Goal: Transaction & Acquisition: Purchase product/service

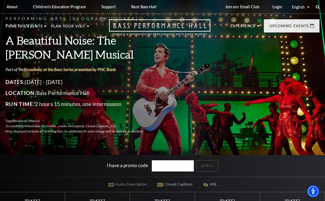
click at [174, 178] on link "View Full Calendar" at bounding box center [162, 188] width 61 height 22
click at [174, 177] on link "View Full Calendar" at bounding box center [162, 188] width 61 height 22
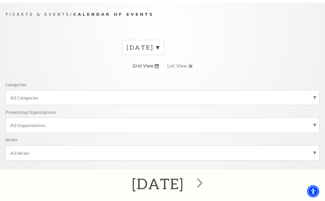
scroll to position [47, 0]
click at [212, 99] on label "All Categories" at bounding box center [162, 98] width 305 height 6
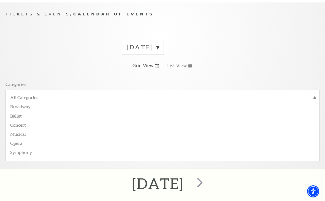
click at [28, 134] on label "Musical" at bounding box center [162, 133] width 305 height 9
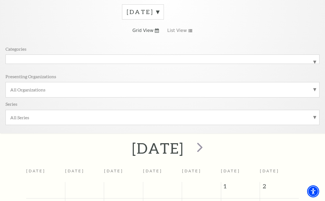
scroll to position [49, 0]
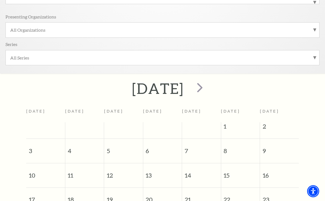
click at [208, 92] on span "next" at bounding box center [200, 88] width 16 height 16
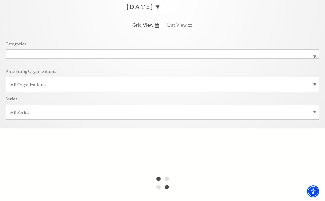
scroll to position [88, 0]
click at [186, 26] on link "List View" at bounding box center [179, 25] width 25 height 6
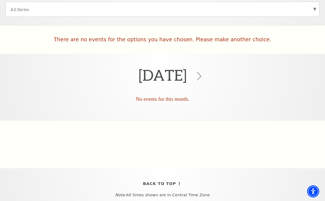
scroll to position [195, 0]
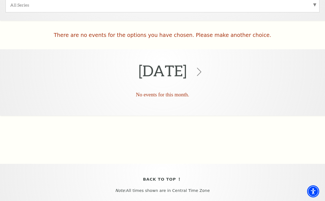
click at [203, 69] on icon at bounding box center [199, 72] width 8 height 8
click at [203, 74] on icon at bounding box center [199, 72] width 8 height 8
click at [210, 71] on div "August 2025" at bounding box center [162, 71] width 325 height 37
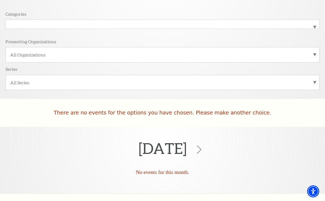
scroll to position [117, 0]
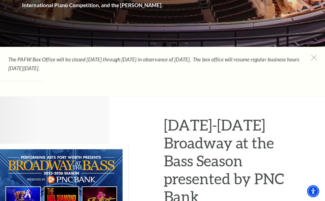
scroll to position [174, 0]
click at [312, 60] on icon at bounding box center [315, 58] width 6 height 6
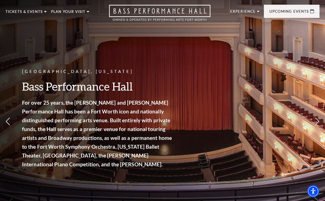
scroll to position [13, 0]
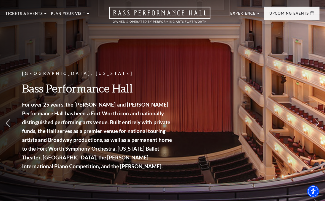
click at [37, 40] on link "Now On Sale" at bounding box center [26, 39] width 32 height 5
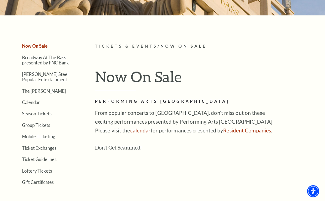
scroll to position [91, 0]
click at [36, 104] on link "Calendar" at bounding box center [31, 102] width 18 height 5
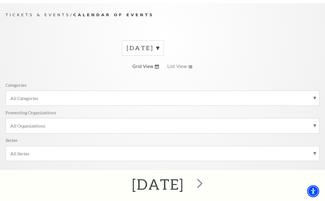
scroll to position [49, 0]
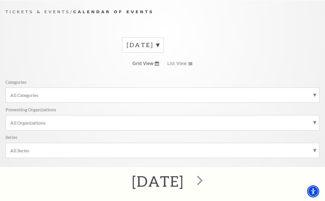
click at [159, 47] on label "August 2025" at bounding box center [143, 45] width 33 height 9
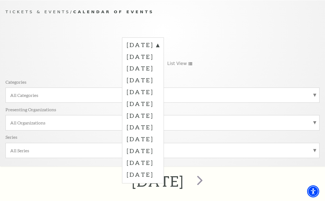
click at [159, 84] on label "November 2025" at bounding box center [143, 80] width 33 height 12
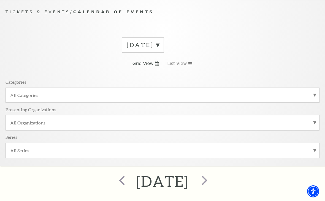
click at [284, 88] on div "All Categories" at bounding box center [163, 95] width 314 height 15
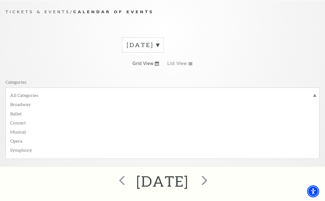
click at [44, 95] on label "All Categories" at bounding box center [162, 95] width 305 height 7
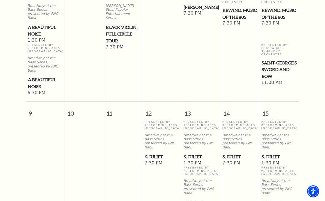
scroll to position [417, 0]
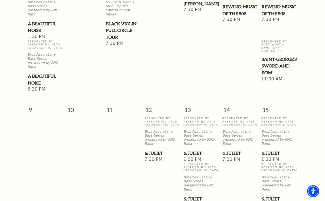
click at [275, 150] on span "& Juliet" at bounding box center [280, 153] width 36 height 7
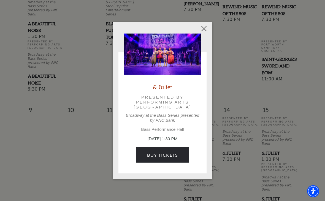
scroll to position [418, 0]
click at [176, 155] on link "Buy Tickets" at bounding box center [162, 154] width 53 height 15
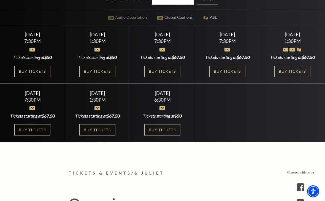
scroll to position [168, 0]
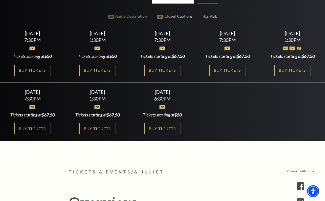
click at [297, 74] on link "Buy Tickets" at bounding box center [293, 70] width 36 height 11
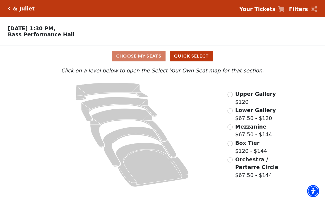
click at [231, 146] on input "Box Tier$120 - $144\a" at bounding box center [230, 143] width 5 height 5
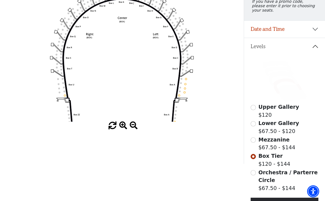
scroll to position [83, 0]
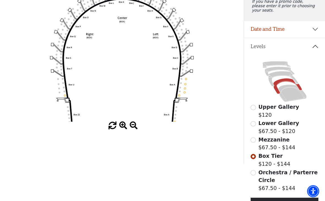
click at [256, 111] on input "Upper Gallery$120\a" at bounding box center [253, 107] width 5 height 5
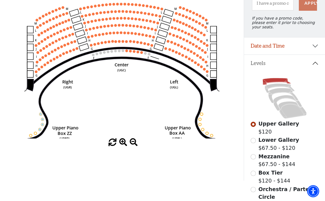
scroll to position [0, 0]
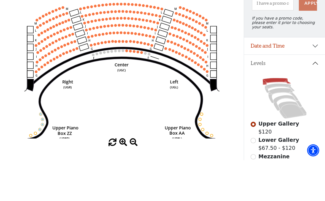
click at [254, 179] on input "Lower Gallery$67.50 - $120\a" at bounding box center [253, 181] width 5 height 5
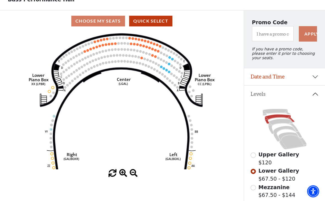
click at [254, 185] on input "Mezzanine$67.50 - $144\a" at bounding box center [253, 187] width 5 height 5
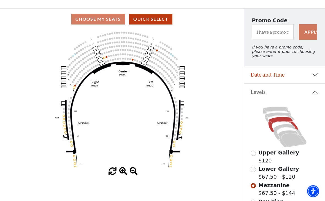
scroll to position [36, 0]
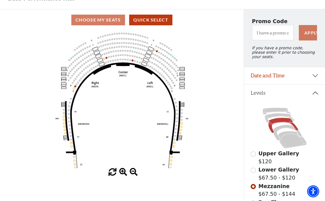
click at [88, 23] on div "Choose My Seats Quick Select" at bounding box center [122, 20] width 244 height 11
click at [89, 22] on div "Choose My Seats Quick Select" at bounding box center [122, 20] width 244 height 11
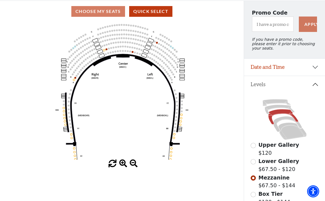
scroll to position [45, 0]
click at [287, 121] on icon at bounding box center [287, 124] width 29 height 15
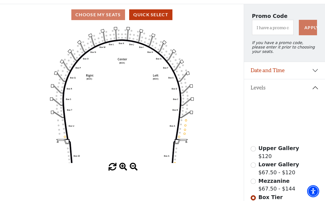
scroll to position [41, 0]
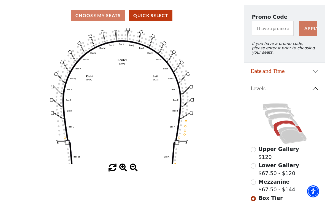
click at [90, 18] on div "Choose My Seats Quick Select" at bounding box center [122, 15] width 244 height 11
click at [88, 18] on div "Choose My Seats Quick Select" at bounding box center [122, 15] width 244 height 11
click at [160, 21] on button "Quick Select" at bounding box center [150, 15] width 43 height 11
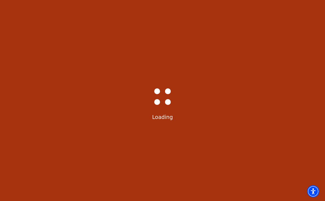
scroll to position [0, 0]
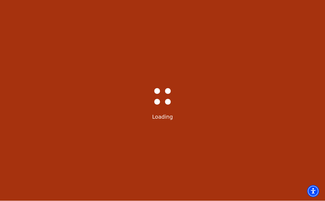
select select "6232"
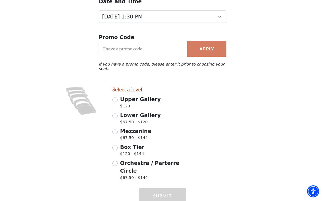
scroll to position [74, 0]
click at [117, 144] on div "Box Tier $120 - $144" at bounding box center [149, 151] width 74 height 15
click at [119, 144] on div "Box Tier $120 - $144" at bounding box center [149, 151] width 74 height 15
click at [116, 146] on input "Box Tier $120 - $144" at bounding box center [114, 148] width 5 height 5
radio input "true"
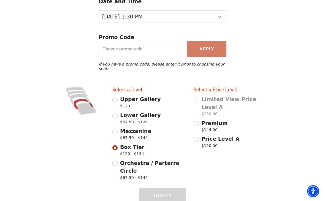
click at [117, 144] on div "Box Tier $120 - $144" at bounding box center [149, 151] width 74 height 15
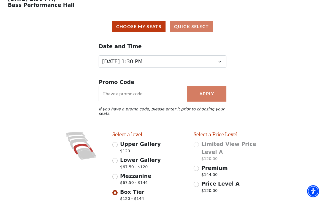
scroll to position [0, 0]
click at [155, 32] on button "Choose My Seats" at bounding box center [139, 37] width 54 height 11
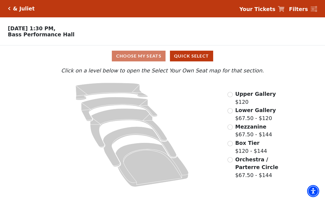
click at [235, 143] on div "Box Tier $120 - $144" at bounding box center [248, 147] width 40 height 16
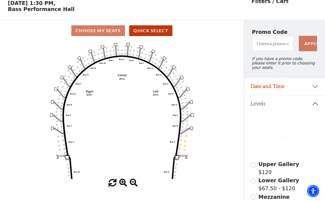
scroll to position [26, 0]
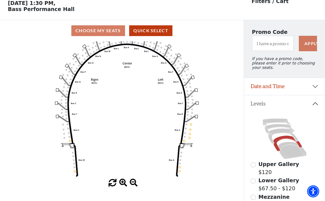
click at [179, 170] on icon "Left (BOX) Right (BOX) Center (BOX) Box ZZ Box U Box T Box S Box R Box Q Box P …" at bounding box center [122, 110] width 220 height 138
click at [180, 168] on circle at bounding box center [180, 168] width 2 height 2
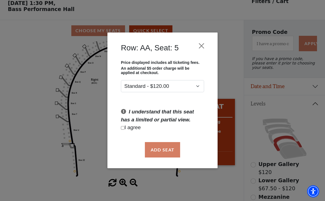
click at [203, 46] on button "Close" at bounding box center [202, 46] width 10 height 10
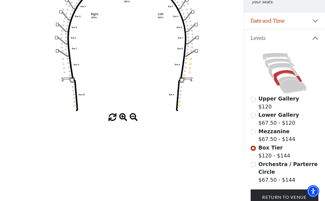
scroll to position [0, 0]
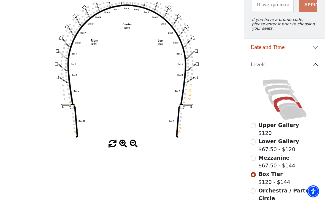
click at [255, 189] on input "Orchestra / Parterre Circle$67.50 - $144\a" at bounding box center [253, 191] width 5 height 5
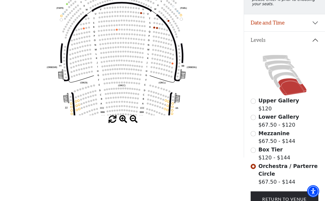
scroll to position [89, 0]
click at [82, 100] on circle at bounding box center [81, 100] width 2 height 2
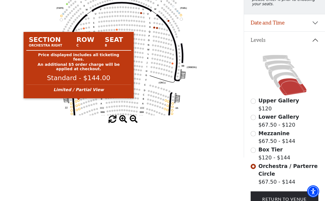
click at [78, 101] on circle at bounding box center [79, 101] width 2 height 2
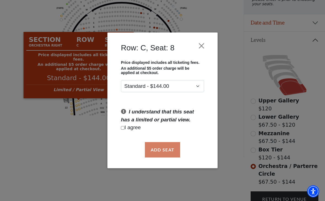
click at [203, 47] on button "Close" at bounding box center [202, 46] width 10 height 10
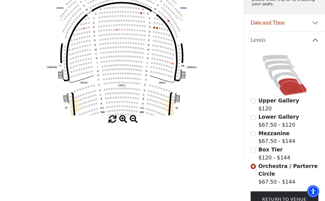
click at [168, 102] on circle at bounding box center [168, 102] width 2 height 2
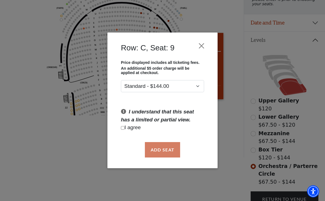
click at [204, 47] on button "Close" at bounding box center [202, 46] width 10 height 10
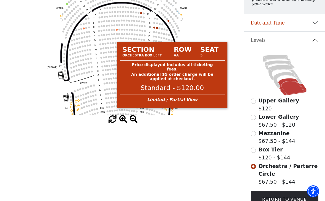
click at [173, 111] on circle at bounding box center [172, 110] width 2 height 2
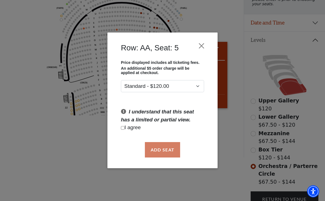
click at [203, 42] on button "Close" at bounding box center [202, 46] width 10 height 10
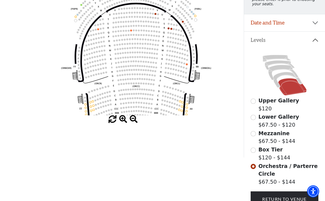
click at [169, 25] on circle at bounding box center [169, 24] width 2 height 2
click at [170, 29] on circle at bounding box center [169, 28] width 2 height 2
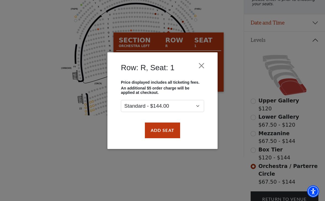
click at [204, 66] on button "Close" at bounding box center [202, 65] width 10 height 10
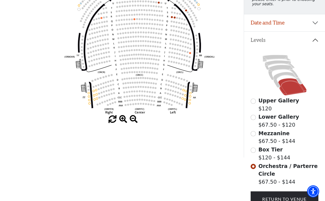
click at [254, 153] on input "Box Tier$120 - $144\a" at bounding box center [253, 150] width 5 height 5
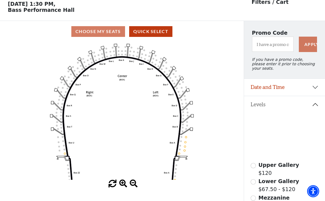
scroll to position [26, 0]
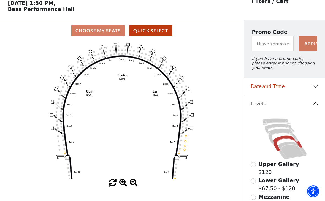
click at [288, 132] on icon at bounding box center [284, 136] width 30 height 15
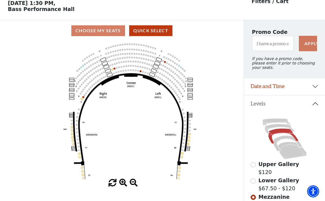
click at [114, 69] on circle at bounding box center [115, 69] width 2 height 2
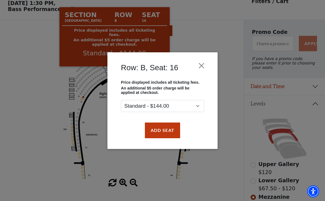
click at [205, 63] on button "Close" at bounding box center [202, 65] width 10 height 10
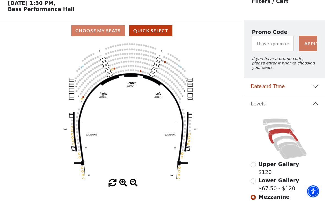
click at [110, 66] on circle at bounding box center [110, 66] width 2 height 2
click at [112, 70] on circle at bounding box center [112, 70] width 2 height 2
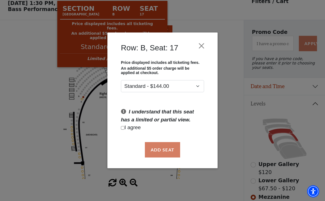
click at [203, 47] on button "Close" at bounding box center [202, 46] width 10 height 10
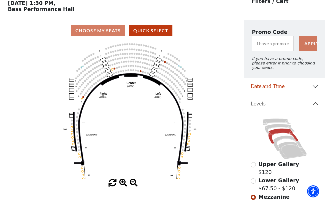
click at [288, 128] on icon at bounding box center [279, 128] width 29 height 9
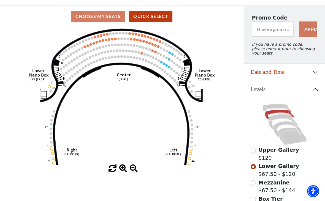
scroll to position [42, 0]
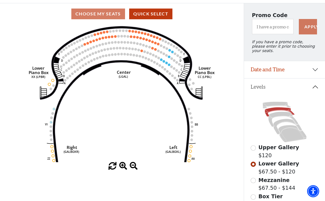
click at [165, 61] on icon "Right (GALBOXR) E D C B A E D C B A YY ZZ Left (GALBOXL) BB AA Center Lower Pia…" at bounding box center [122, 94] width 220 height 138
click at [167, 63] on circle at bounding box center [166, 63] width 2 height 2
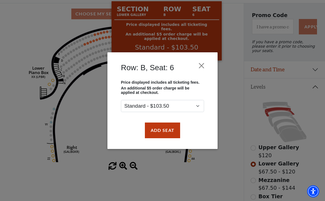
click at [204, 67] on button "Close" at bounding box center [202, 65] width 10 height 10
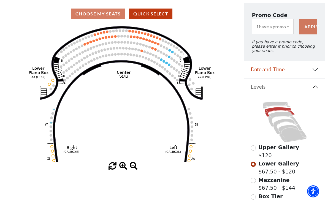
click at [286, 105] on icon at bounding box center [277, 105] width 28 height 7
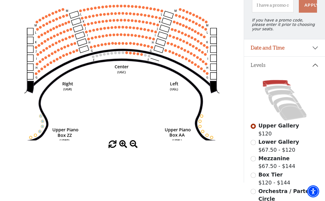
scroll to position [65, 0]
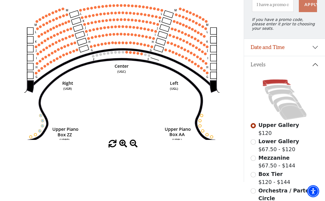
click at [131, 54] on circle at bounding box center [130, 53] width 3 height 3
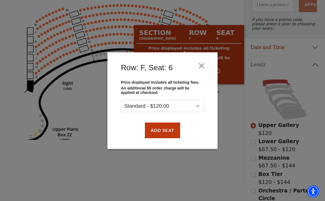
click at [203, 65] on button "Close" at bounding box center [202, 65] width 10 height 10
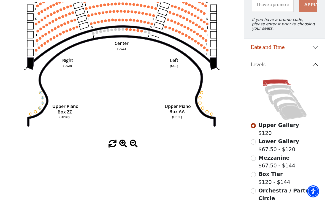
click at [201, 94] on circle at bounding box center [202, 92] width 3 height 3
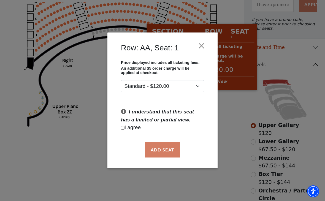
click at [203, 45] on button "Close" at bounding box center [202, 46] width 10 height 10
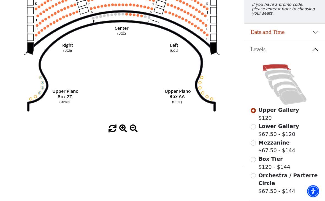
scroll to position [80, 0]
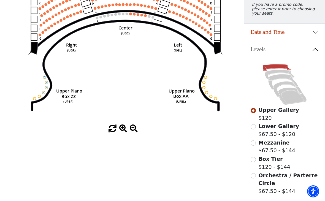
click at [282, 70] on icon at bounding box center [277, 68] width 28 height 7
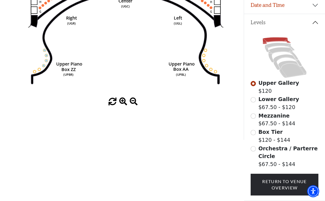
scroll to position [0, 0]
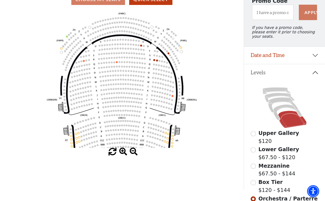
scroll to position [56, 0]
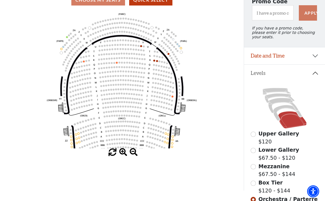
click at [83, 141] on icon "Left (ORPITL) Right (ORPITR) Center (ORPITC) ZZ AA YY BB ZA ZA (ORCL) (ORCR) (O…" at bounding box center [122, 80] width 220 height 138
click at [80, 143] on icon "Left (ORPITL) Right (ORPITR) Center (ORPITC) ZZ AA YY BB ZA ZA (ORCL) (ORCR) (O…" at bounding box center [122, 80] width 220 height 138
click at [79, 139] on circle at bounding box center [79, 138] width 2 height 2
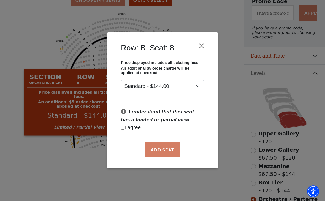
click at [203, 47] on button "Close" at bounding box center [202, 46] width 10 height 10
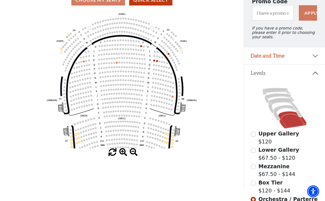
click at [154, 61] on circle at bounding box center [155, 61] width 2 height 2
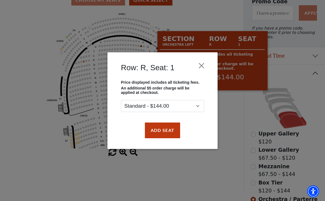
click at [204, 63] on button "Close" at bounding box center [202, 65] width 10 height 10
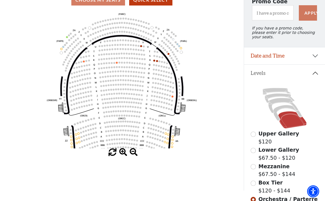
click at [168, 131] on circle at bounding box center [168, 131] width 2 height 2
click at [168, 136] on circle at bounding box center [168, 135] width 2 height 2
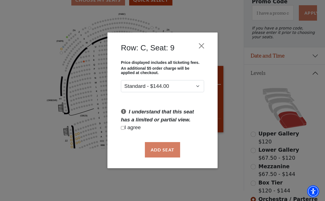
click at [206, 42] on button "Close" at bounding box center [202, 46] width 10 height 10
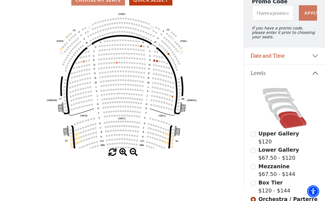
click at [157, 62] on circle at bounding box center [157, 61] width 2 height 2
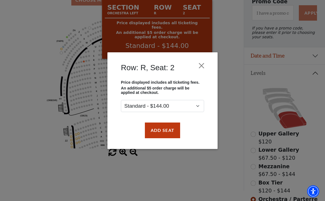
click at [203, 65] on button "Close" at bounding box center [202, 65] width 10 height 10
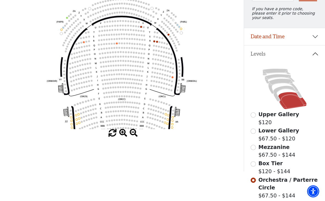
scroll to position [74, 0]
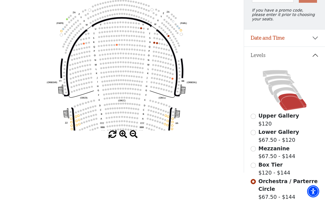
click at [256, 167] on input "Box Tier$120 - $144\a" at bounding box center [253, 165] width 5 height 5
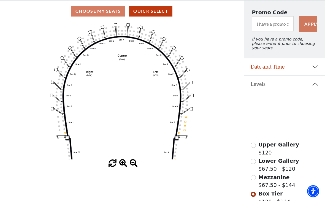
scroll to position [38, 0]
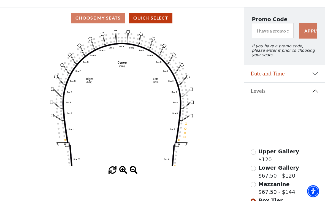
click at [257, 185] on div "Mezzanine $67.50 - $144" at bounding box center [285, 189] width 68 height 16
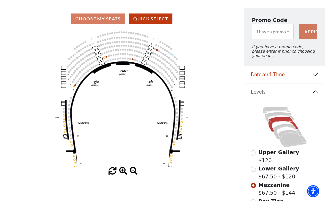
scroll to position [37, 0]
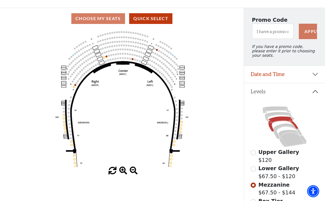
click at [106, 53] on circle at bounding box center [107, 52] width 2 height 2
click at [109, 56] on circle at bounding box center [109, 56] width 2 height 2
click at [107, 57] on circle at bounding box center [107, 57] width 2 height 2
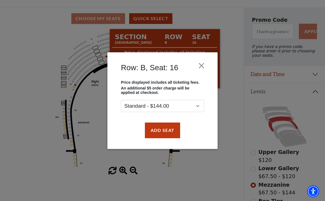
click at [205, 66] on button "Close" at bounding box center [202, 65] width 10 height 10
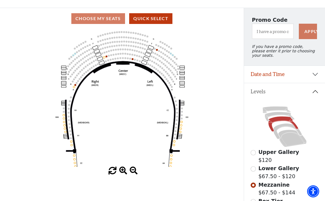
click at [105, 58] on circle at bounding box center [104, 58] width 2 height 2
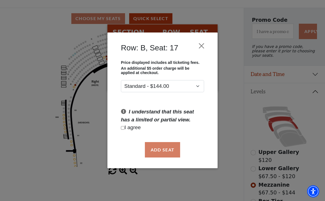
click at [203, 45] on button "Close" at bounding box center [202, 46] width 10 height 10
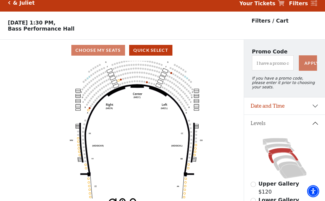
scroll to position [6, 0]
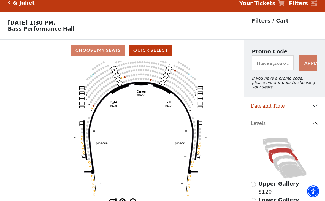
click at [227, 138] on icon "Center (MEZC) Right (MEZR) Left (MEZL) (MEXBOXR) (MEXBOXL) XX WW CC DD YY BB ZZ…" at bounding box center [122, 130] width 220 height 138
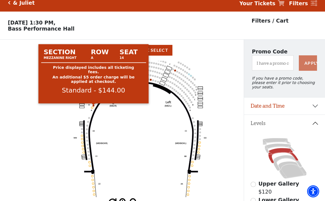
click at [93, 107] on circle at bounding box center [94, 106] width 2 height 2
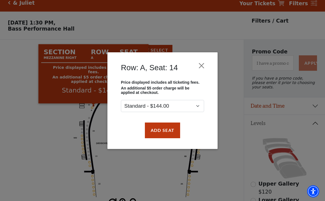
click at [171, 135] on button "Add Seat" at bounding box center [162, 130] width 35 height 15
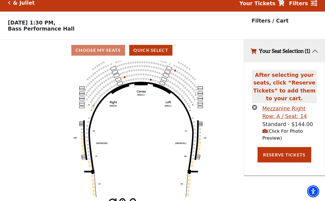
click at [93, 111] on icon "Center (MEZC) Right (MEZR) Left (MEZL) (MEXBOXR) (MEXBOXL) XX WW CC DD YY BB ZZ…" at bounding box center [122, 130] width 220 height 138
click at [95, 109] on icon "Center (MEZC) Right (MEZR) Left (MEZL) (MEXBOXR) (MEXBOXL) XX WW CC DD YY BB ZZ…" at bounding box center [122, 130] width 220 height 138
click at [96, 107] on icon "Center (MEZC) Right (MEZR) Left (MEZL) (MEXBOXR) (MEXBOXL) XX WW CC DD YY BB ZZ…" at bounding box center [122, 130] width 220 height 138
click at [94, 106] on circle at bounding box center [94, 106] width 2 height 2
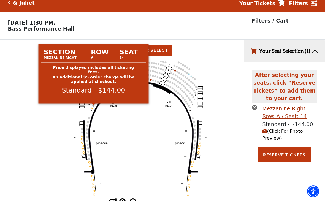
click at [152, 128] on icon "Center (MEZC) Right (MEZR) Left (MEZL) (MEXBOXR) (MEXBOXL) XX WW CC DD YY BB ZZ…" at bounding box center [122, 130] width 220 height 138
click at [93, 106] on circle at bounding box center [94, 106] width 2 height 2
click at [94, 109] on icon "Center (MEZC) Right (MEZR) Left (MEZL) (MEXBOXR) (MEXBOXL) XX WW CC DD YY BB ZZ…" at bounding box center [122, 130] width 220 height 138
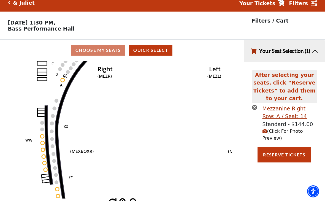
click at [111, 112] on icon "Center (MEZC) Right (MEZR) Left (MEZL) (MEXBOXR) (MEXBOXL) XX WW CC DD YY BB ZZ…" at bounding box center [122, 130] width 220 height 138
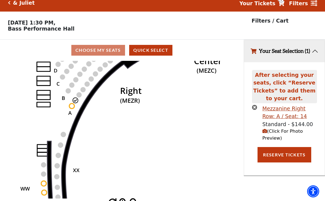
click at [74, 108] on circle at bounding box center [71, 106] width 5 height 5
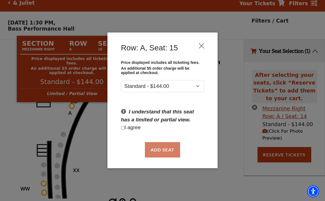
click at [124, 130] on input "Checkbox field" at bounding box center [123, 128] width 4 height 4
checkbox input "true"
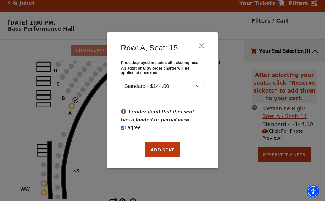
click at [170, 150] on button "Add Seat" at bounding box center [162, 149] width 35 height 15
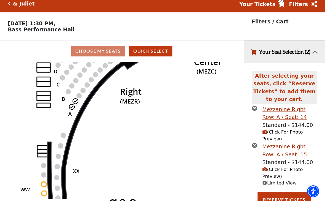
scroll to position [4, 0]
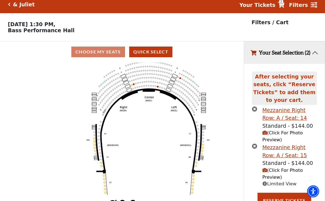
click at [293, 175] on span "(Click For Photo Preview)" at bounding box center [283, 174] width 41 height 12
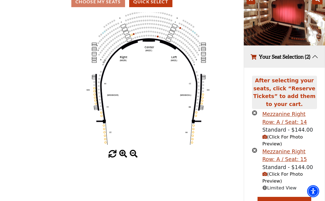
scroll to position [72, 0]
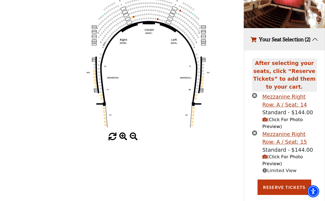
click at [289, 192] on button "Reserve Tickets" at bounding box center [284, 187] width 53 height 15
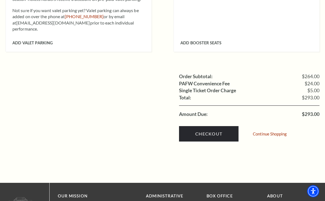
scroll to position [492, 0]
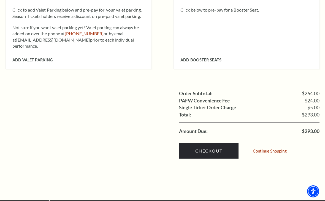
click at [217, 143] on link "Checkout" at bounding box center [209, 150] width 60 height 15
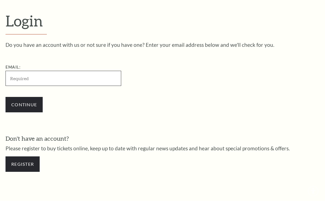
scroll to position [142, 0]
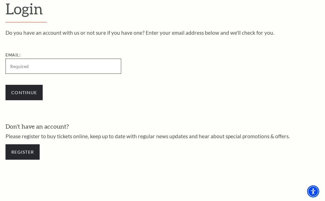
click at [90, 62] on input "Email:" at bounding box center [64, 66] width 116 height 15
type input "j"
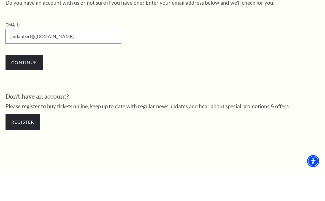
type input "jmflaubert@ hotmail.com"
click at [33, 85] on input "Continue" at bounding box center [24, 92] width 37 height 15
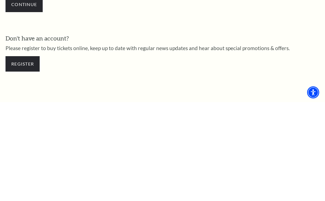
click at [31, 155] on link "Register" at bounding box center [23, 162] width 34 height 15
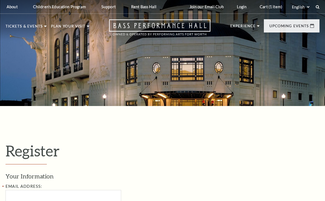
select select "1"
select select "TX"
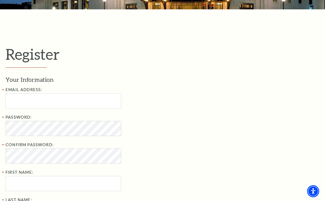
scroll to position [15, 0]
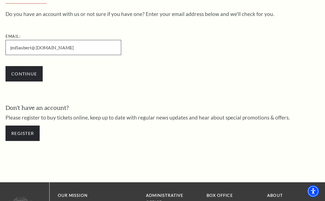
scroll to position [161, 0]
click at [31, 133] on div "Register" at bounding box center [163, 133] width 314 height 26
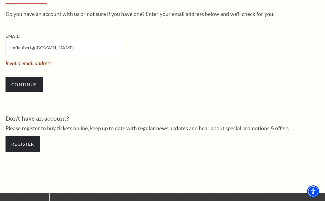
click at [32, 146] on link "Register" at bounding box center [23, 143] width 34 height 15
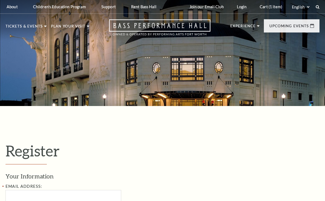
select select "1"
select select "TX"
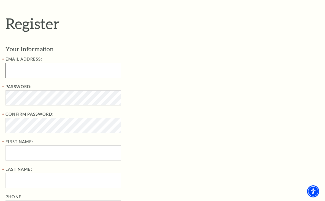
click at [90, 74] on input "Email Address:" at bounding box center [64, 70] width 116 height 15
type input "jmflaubert@hotmail.com"
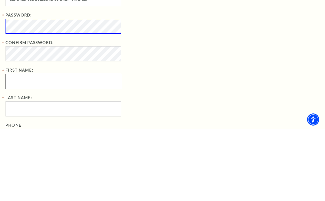
click at [101, 146] on input "First Name:" at bounding box center [64, 153] width 116 height 15
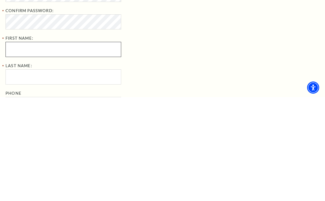
type input "Jocelyn"
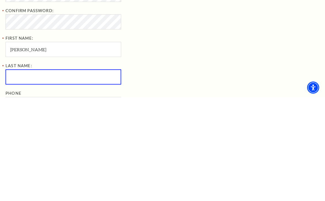
type input "Cipolaro"
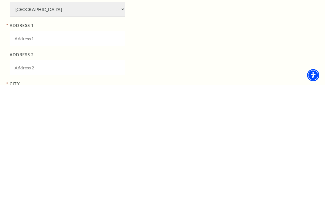
scroll to position [276, 0]
type input "917-608-5690"
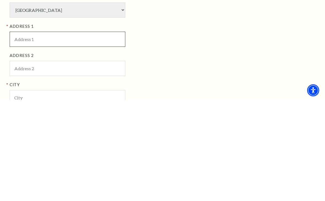
click at [112, 133] on input "ADDRESS 1" at bounding box center [68, 140] width 116 height 15
type input "6805 Chickering Rd"
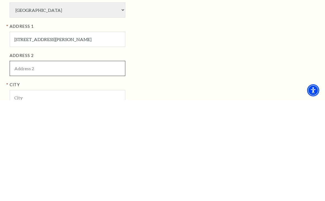
click at [93, 162] on input "ADDRESS 2" at bounding box center [68, 169] width 116 height 15
click at [100, 191] on input "City" at bounding box center [68, 198] width 116 height 15
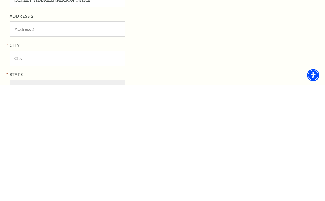
type input "Fort Worth"
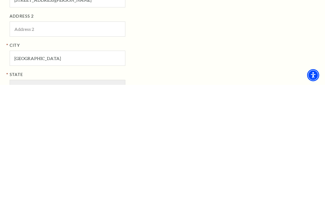
type input "76116-0782"
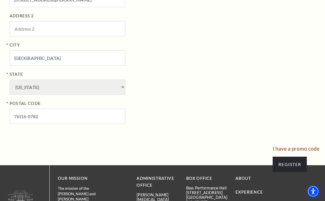
click at [299, 157] on input "Register" at bounding box center [290, 164] width 34 height 15
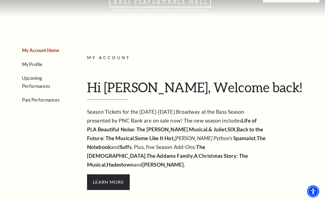
scroll to position [35, 0]
click at [40, 65] on link "My Profile" at bounding box center [32, 64] width 20 height 5
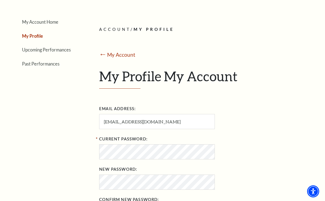
scroll to position [62, 0]
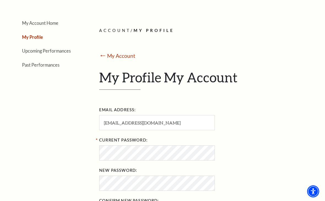
click at [61, 53] on link "Upcoming Performances" at bounding box center [46, 50] width 49 height 5
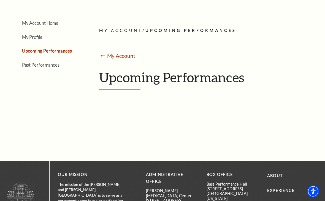
click at [128, 59] on link "My Account" at bounding box center [121, 56] width 28 height 6
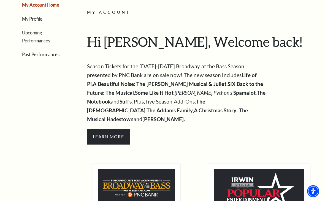
scroll to position [114, 0]
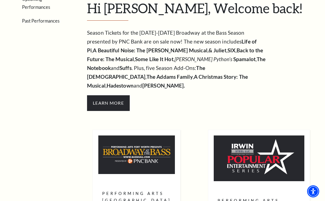
click at [130, 96] on span "Learn More" at bounding box center [108, 102] width 43 height 15
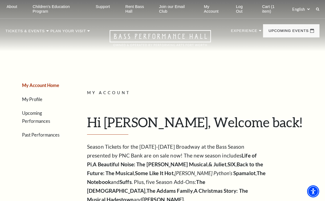
click at [50, 112] on link "Upcoming Performances" at bounding box center [36, 117] width 28 height 13
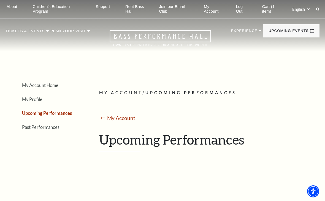
click at [225, 141] on h1 "Upcoming Performances" at bounding box center [207, 142] width 216 height 20
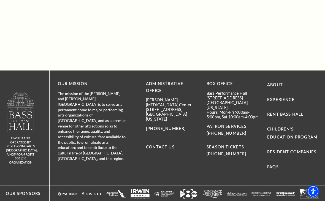
scroll to position [132, 0]
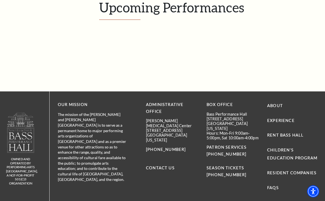
click at [184, 82] on link "View Full Calendar" at bounding box center [162, 84] width 61 height 22
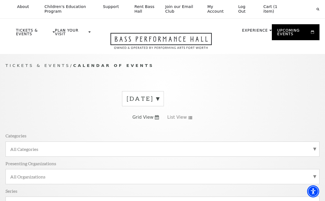
click at [159, 98] on label "[DATE]" at bounding box center [143, 99] width 33 height 9
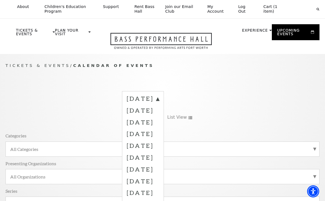
click at [159, 135] on label "[DATE]" at bounding box center [143, 134] width 33 height 12
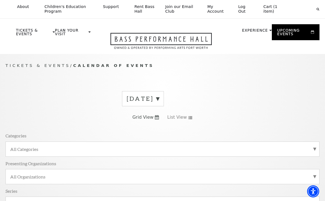
scroll to position [31, 0]
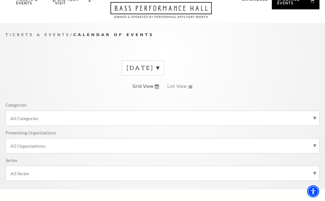
click at [159, 70] on label "August 2025" at bounding box center [143, 68] width 33 height 9
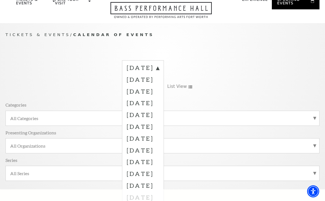
click at [159, 103] on label "November 2025" at bounding box center [143, 103] width 33 height 12
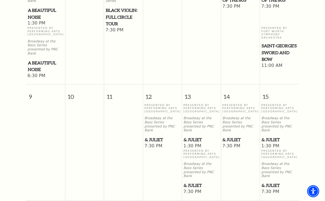
scroll to position [438, 0]
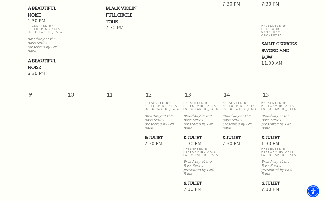
click at [271, 141] on span "1:30 PM" at bounding box center [280, 144] width 36 height 6
click at [275, 180] on span "& Juliet" at bounding box center [280, 183] width 36 height 7
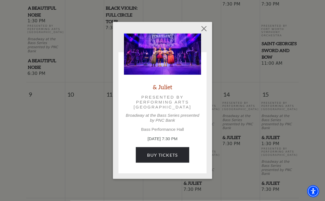
scroll to position [438, 0]
click at [206, 31] on button "Close" at bounding box center [204, 28] width 10 height 10
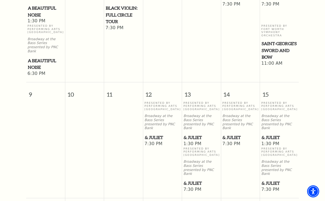
click at [272, 134] on span "& Juliet" at bounding box center [280, 137] width 36 height 7
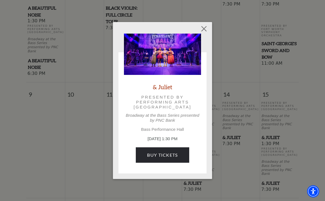
click at [176, 156] on link "Buy Tickets" at bounding box center [162, 154] width 53 height 15
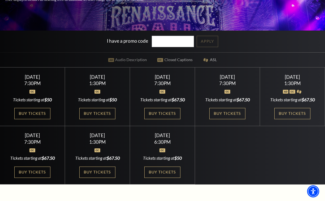
scroll to position [130, 0]
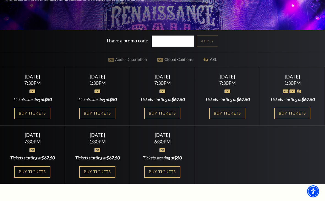
click at [299, 119] on link "Buy Tickets" at bounding box center [293, 113] width 36 height 11
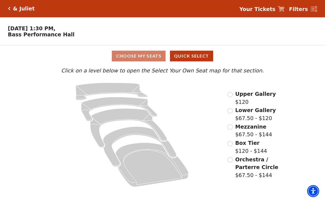
click at [232, 144] on input "Box Tier$120 - $144\a" at bounding box center [230, 143] width 5 height 5
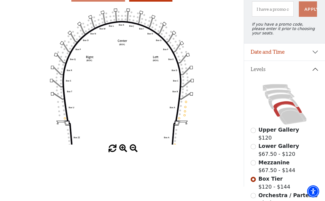
scroll to position [56, 0]
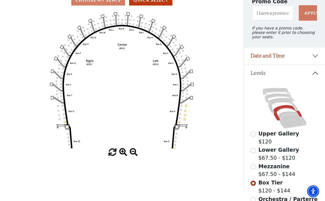
click at [288, 103] on icon at bounding box center [284, 105] width 30 height 15
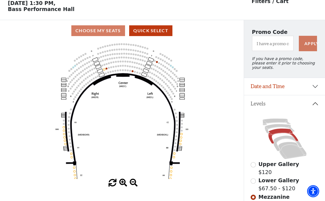
scroll to position [26, 0]
click at [111, 68] on circle at bounding box center [111, 67] width 2 height 2
click at [284, 130] on icon at bounding box center [279, 128] width 29 height 9
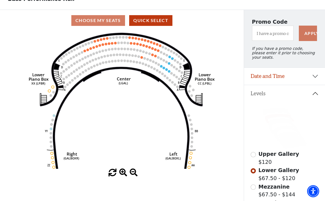
scroll to position [36, 0]
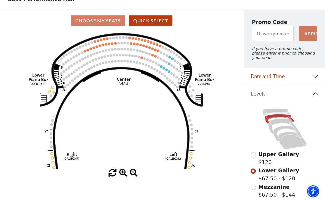
click at [286, 125] on icon at bounding box center [284, 126] width 30 height 15
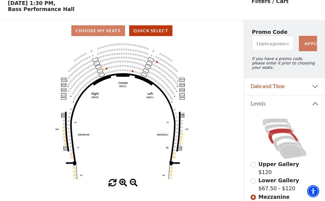
scroll to position [26, 0]
click at [109, 68] on circle at bounding box center [109, 68] width 2 height 2
click at [111, 70] on icon "Center (MEZC) Right (MEZR) Left (MEZL) (MEXBOXR) (MEXBOXL) XX WW CC DD YY BB ZZ…" at bounding box center [122, 110] width 220 height 138
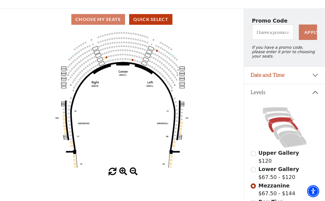
scroll to position [37, 0]
click at [286, 130] on icon at bounding box center [287, 132] width 29 height 15
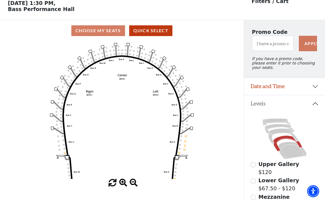
scroll to position [26, 0]
click at [291, 146] on icon at bounding box center [292, 150] width 28 height 17
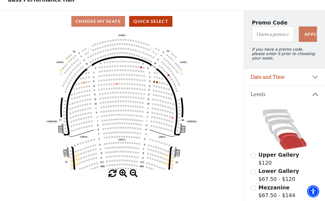
scroll to position [33, 0]
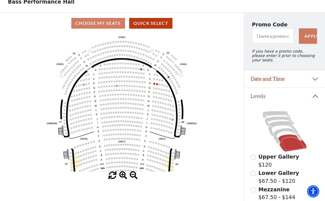
click at [286, 125] on icon at bounding box center [284, 128] width 30 height 15
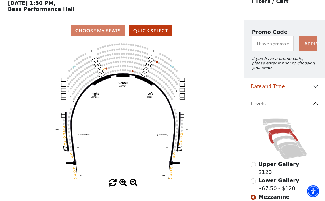
scroll to position [26, 0]
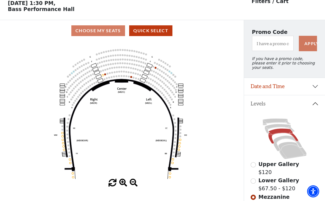
click at [108, 75] on circle at bounding box center [108, 74] width 2 height 2
click at [108, 74] on circle at bounding box center [108, 74] width 2 height 2
click at [106, 75] on circle at bounding box center [105, 74] width 2 height 2
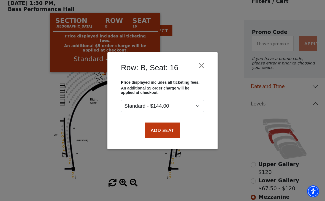
click at [205, 65] on button "Close" at bounding box center [202, 65] width 10 height 10
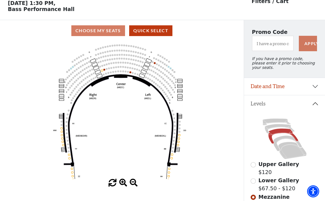
click at [286, 128] on icon at bounding box center [279, 128] width 29 height 9
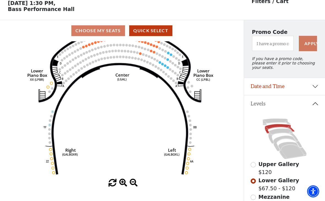
click at [281, 123] on icon at bounding box center [277, 122] width 28 height 7
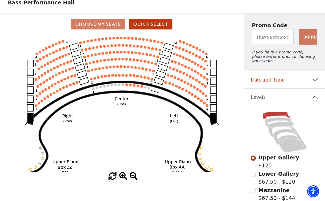
scroll to position [32, 0]
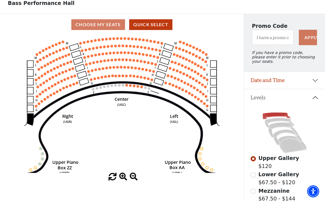
click at [285, 128] on icon at bounding box center [284, 130] width 30 height 15
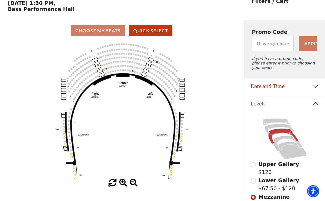
scroll to position [26, 0]
click at [135, 73] on circle at bounding box center [135, 72] width 2 height 2
click at [133, 68] on circle at bounding box center [132, 67] width 2 height 2
click at [134, 68] on circle at bounding box center [135, 67] width 2 height 2
click at [112, 34] on div "Choose My Seats Quick Select" at bounding box center [122, 30] width 244 height 11
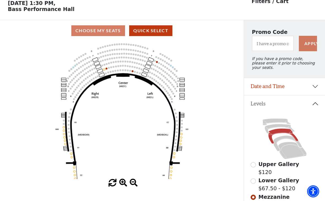
click at [108, 69] on use "Seat Selected" at bounding box center [109, 68] width 2 height 2
click at [115, 72] on circle at bounding box center [116, 71] width 2 height 2
click at [109, 66] on icon "Center (MEZC) Right (MEZR) Left (MEZL) (MEXBOXR) (MEXBOXL) XX WW CC DD YY BB ZZ…" at bounding box center [122, 110] width 220 height 138
click at [111, 70] on icon "Center (MEZC) Right (MEZR) Left (MEZL) (MEXBOXR) (MEXBOXL) XX WW CC DD YY BB ZZ…" at bounding box center [122, 110] width 220 height 138
click at [109, 69] on circle at bounding box center [109, 68] width 2 height 2
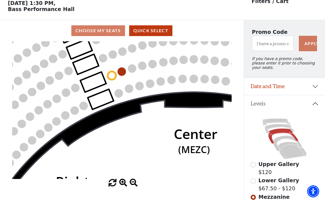
click at [143, 125] on icon "Center (MEZC) Right (MEZR) Left (MEZL) (MEXBOXR) (MEXBOXL) XX WW CC DD YY BB ZZ…" at bounding box center [122, 110] width 220 height 138
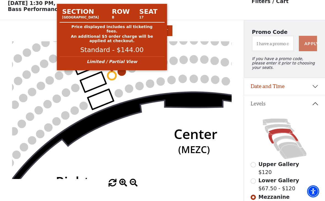
click at [114, 74] on circle at bounding box center [112, 75] width 8 height 8
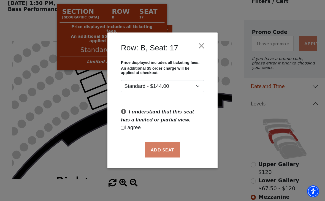
click at [124, 128] on input "Checkbox field" at bounding box center [123, 128] width 4 height 4
checkbox input "true"
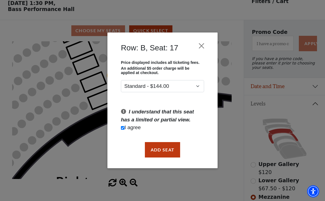
click at [166, 152] on button "Add Seat" at bounding box center [162, 149] width 35 height 15
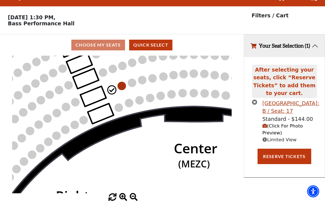
scroll to position [23, 0]
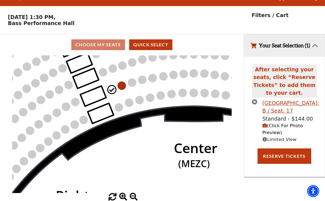
click at [124, 82] on circle at bounding box center [122, 86] width 8 height 8
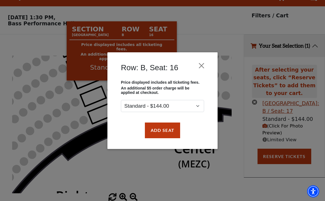
click at [165, 131] on button "Add Seat" at bounding box center [162, 130] width 35 height 15
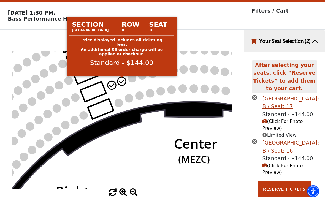
scroll to position [16, 0]
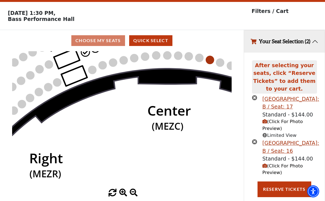
click at [291, 191] on button "Reserve Tickets" at bounding box center [284, 189] width 53 height 15
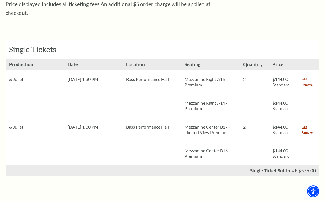
scroll to position [222, 0]
click at [312, 130] on link "Remove" at bounding box center [307, 133] width 11 height 6
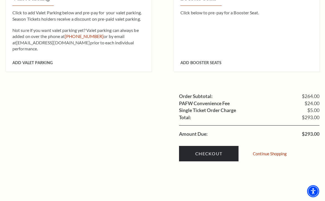
scroll to position [489, 0]
click at [222, 146] on link "Checkout" at bounding box center [209, 153] width 60 height 15
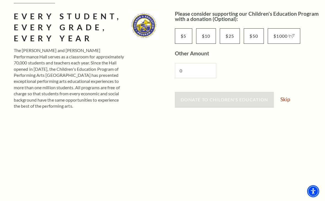
scroll to position [88, 0]
click at [286, 100] on link "Skip" at bounding box center [286, 99] width 10 height 5
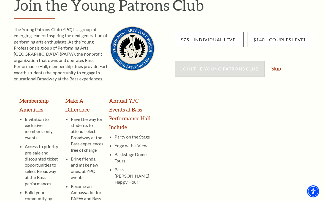
scroll to position [73, 0]
click at [280, 68] on link "Skip" at bounding box center [277, 68] width 10 height 5
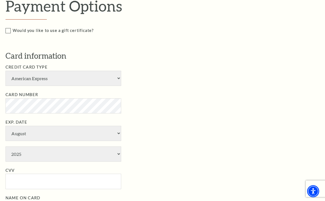
scroll to position [262, 0]
click at [115, 75] on select "American Express Visa Master Card Discover" at bounding box center [64, 78] width 116 height 15
select select "24"
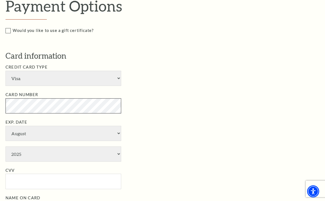
scroll to position [262, 0]
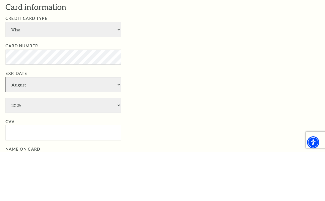
click at [95, 126] on select "January February March April May June July August September October November De…" at bounding box center [64, 133] width 116 height 15
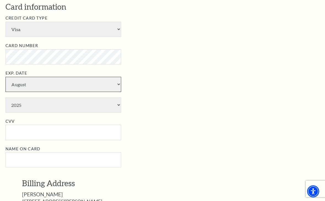
select select "12"
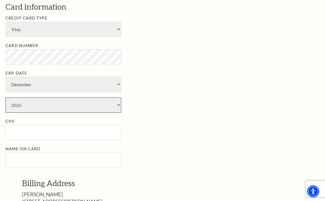
click at [81, 98] on select "2025 2026 2027 2028 2029 2030 2031 2032 2033 2034" at bounding box center [64, 105] width 116 height 15
select select "2028"
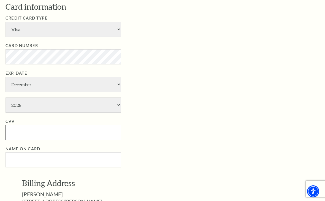
click at [67, 125] on input "CVV" at bounding box center [64, 132] width 116 height 15
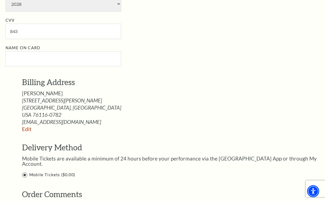
scroll to position [413, 0]
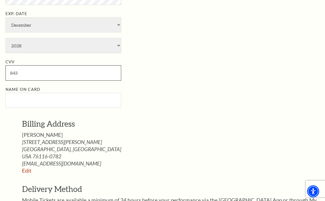
type input "843"
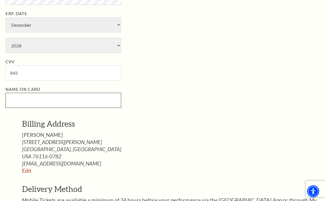
click at [87, 93] on input "Name on Card" at bounding box center [64, 100] width 116 height 15
type input "Jocelyn Cipolaro"
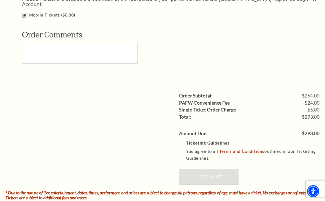
scroll to position [573, 0]
click at [184, 140] on label "Ticketing Guidelines You agree to all Terms and Conditions outlined in our Tick…" at bounding box center [253, 151] width 149 height 22
click at [0, 0] on input "Ticketing Guidelines You agree to all Terms and Conditions outlined in our Tick…" at bounding box center [0, 0] width 0 height 0
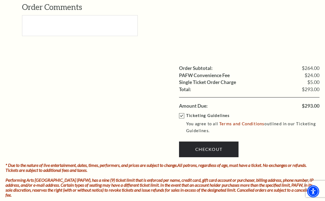
scroll to position [600, 0]
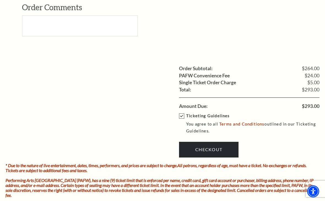
click at [223, 142] on link "Checkout" at bounding box center [209, 149] width 60 height 15
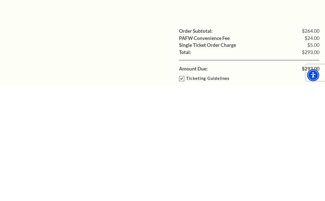
scroll to position [523, 0]
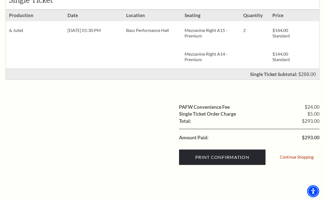
scroll to position [130, 0]
click at [248, 158] on input "Print Confirmation" at bounding box center [222, 157] width 87 height 15
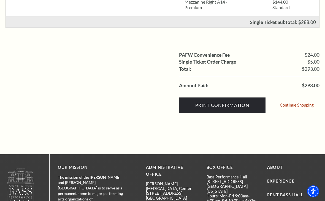
scroll to position [131, 0]
